Goal: Information Seeking & Learning: Learn about a topic

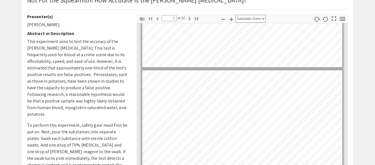
type input "1"
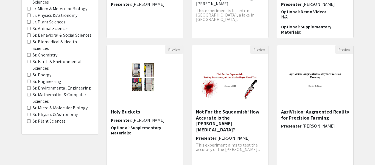
scroll to position [200, 0]
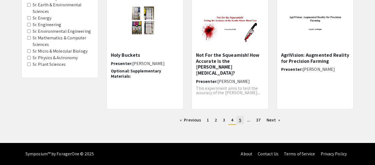
click at [237, 119] on link "page 5" at bounding box center [241, 120] width 8 height 8
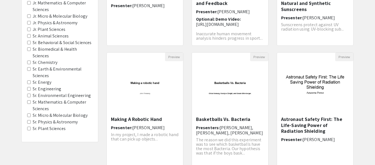
scroll to position [200, 0]
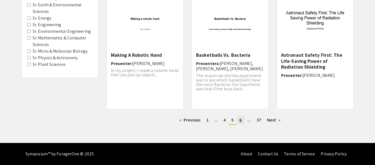
click at [242, 119] on span "6" at bounding box center [241, 120] width 2 height 6
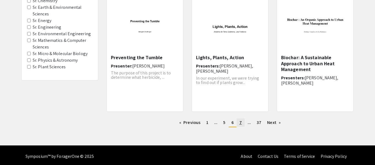
scroll to position [199, 0]
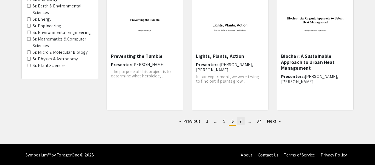
click at [242, 119] on span "7" at bounding box center [241, 121] width 2 height 6
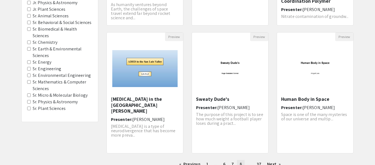
scroll to position [200, 0]
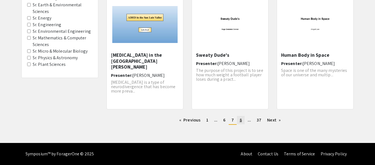
click at [242, 119] on link "page 8" at bounding box center [241, 120] width 8 height 8
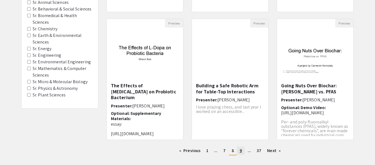
scroll to position [170, 0]
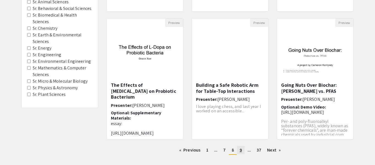
click at [241, 152] on span "9" at bounding box center [241, 150] width 2 height 6
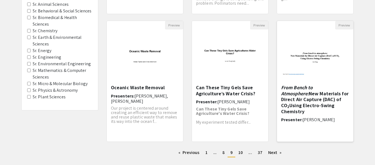
scroll to position [176, 0]
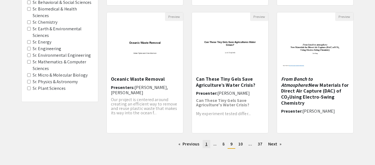
click at [208, 143] on link "page 1" at bounding box center [207, 144] width 8 height 8
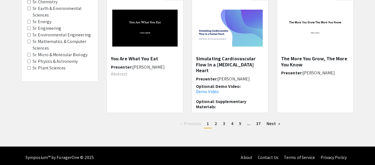
scroll to position [200, 0]
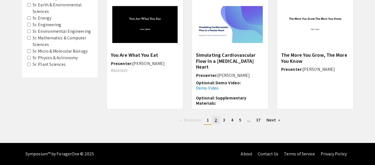
click at [213, 121] on link "page 2" at bounding box center [216, 120] width 8 height 8
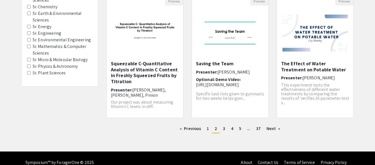
scroll to position [200, 0]
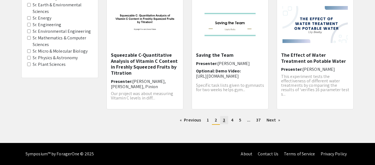
click at [221, 120] on link "page 3" at bounding box center [224, 120] width 8 height 8
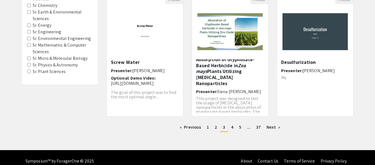
scroll to position [200, 0]
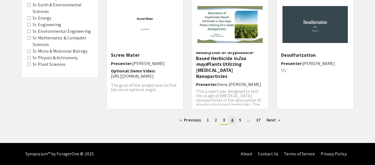
click at [234, 122] on link "page 4" at bounding box center [233, 120] width 8 height 8
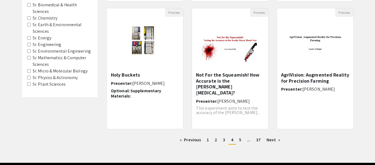
scroll to position [183, 0]
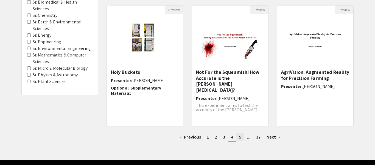
click at [237, 139] on link "page 5" at bounding box center [241, 137] width 8 height 8
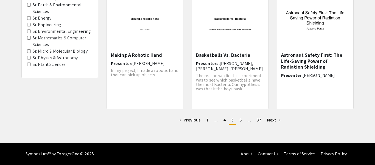
scroll to position [199, 0]
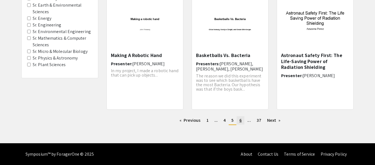
click at [242, 120] on link "page 6" at bounding box center [241, 120] width 8 height 8
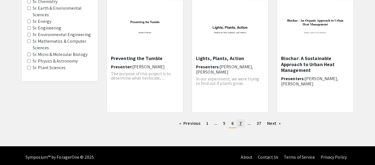
scroll to position [197, 0]
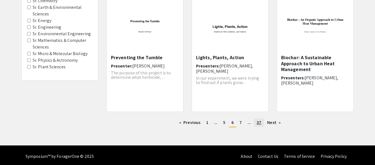
click at [259, 123] on span "37" at bounding box center [259, 122] width 5 height 6
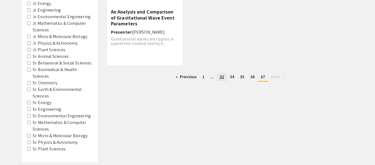
click at [225, 79] on link "page 33" at bounding box center [222, 77] width 10 height 8
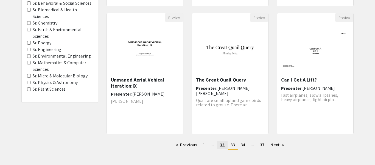
scroll to position [200, 0]
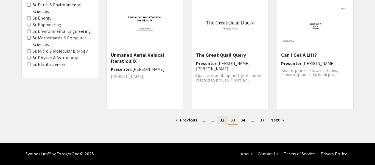
click at [226, 120] on link "page 32" at bounding box center [222, 120] width 10 height 8
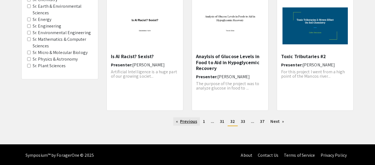
click at [188, 117] on link "Previous page" at bounding box center [186, 121] width 27 height 8
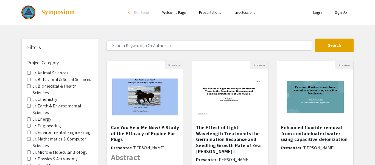
click at [188, 117] on div "Preview The Effect of Light Wavelength Treatments the Germination Response and …" at bounding box center [230, 123] width 85 height 127
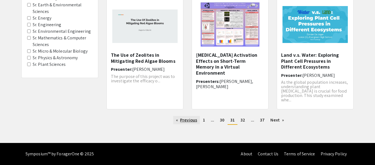
click at [194, 119] on link "Previous page" at bounding box center [186, 120] width 27 height 8
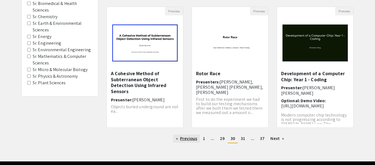
scroll to position [200, 0]
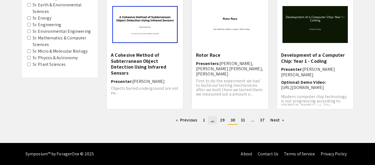
click at [212, 118] on span "..." at bounding box center [212, 120] width 3 height 6
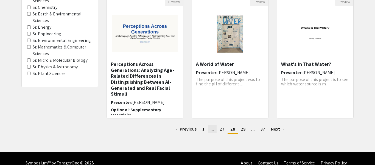
scroll to position [200, 0]
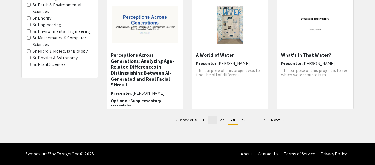
click at [212, 118] on span "..." at bounding box center [212, 120] width 3 height 6
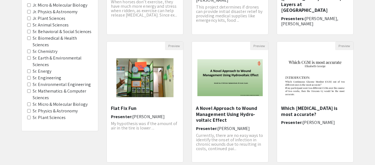
scroll to position [200, 0]
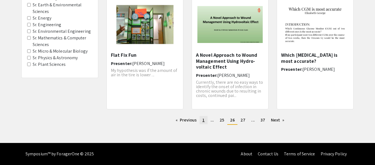
click at [201, 119] on link "page 1" at bounding box center [204, 120] width 8 height 8
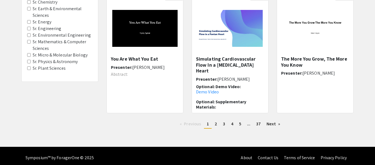
scroll to position [200, 0]
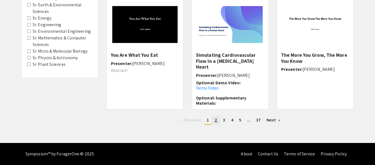
click at [219, 124] on link "page 2" at bounding box center [216, 120] width 8 height 8
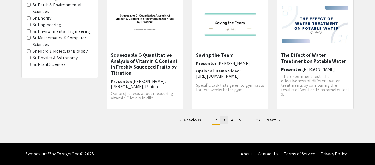
click at [222, 121] on link "page 3" at bounding box center [224, 120] width 8 height 8
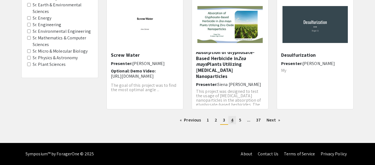
click at [231, 119] on span "4" at bounding box center [232, 120] width 2 height 6
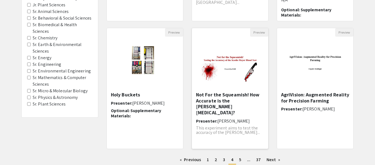
click at [237, 102] on h5 "Not For the Squeamish! How Accurate is the [PERSON_NAME] [MEDICAL_DATA]?" at bounding box center [230, 103] width 68 height 24
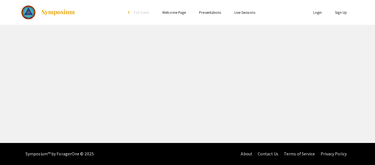
select select "custom"
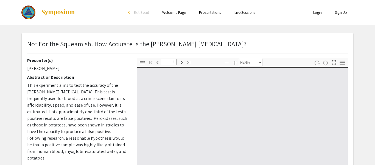
type input "0"
select select "custom"
type input "1"
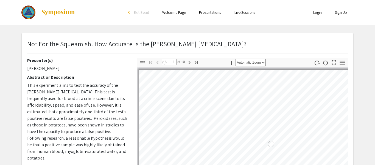
select select "auto"
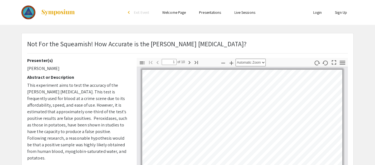
type input "2"
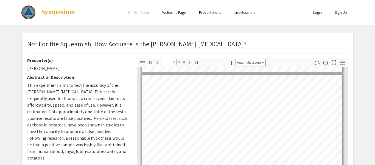
scroll to position [117, 0]
